Goal: Task Accomplishment & Management: Manage account settings

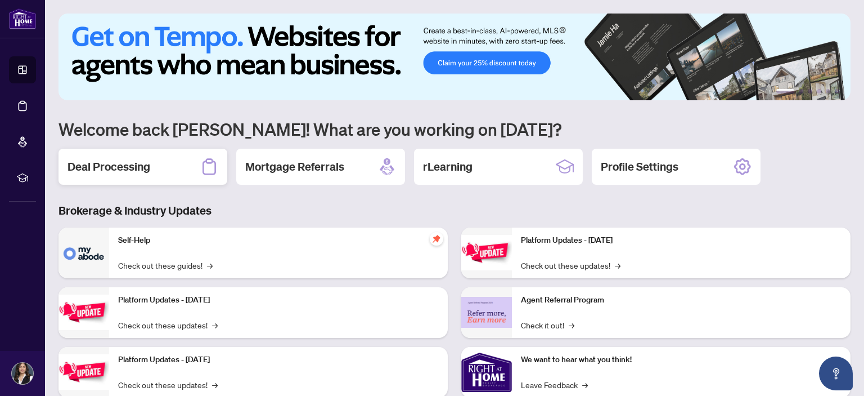
click at [100, 170] on h2 "Deal Processing" at bounding box center [109, 167] width 83 height 16
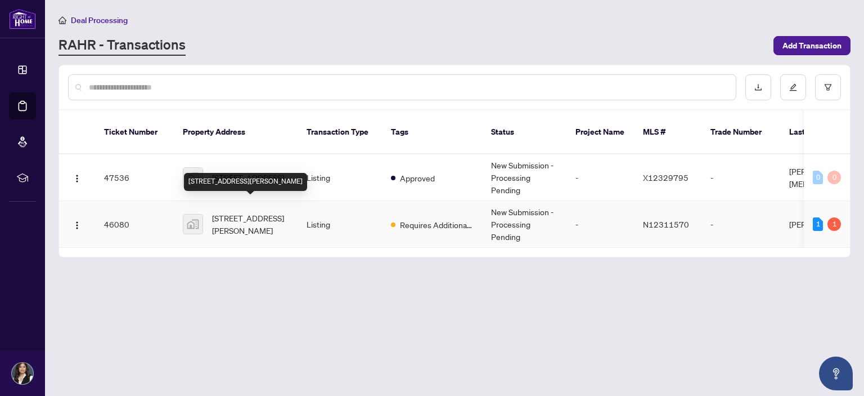
click at [213, 212] on span "[STREET_ADDRESS][PERSON_NAME]" at bounding box center [250, 224] width 77 height 25
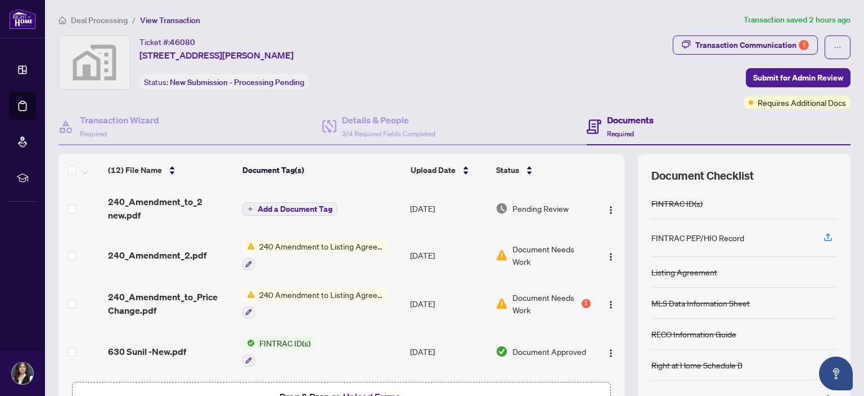
click at [535, 253] on span "Document Needs Work" at bounding box center [552, 255] width 78 height 25
